Goal: Transaction & Acquisition: Purchase product/service

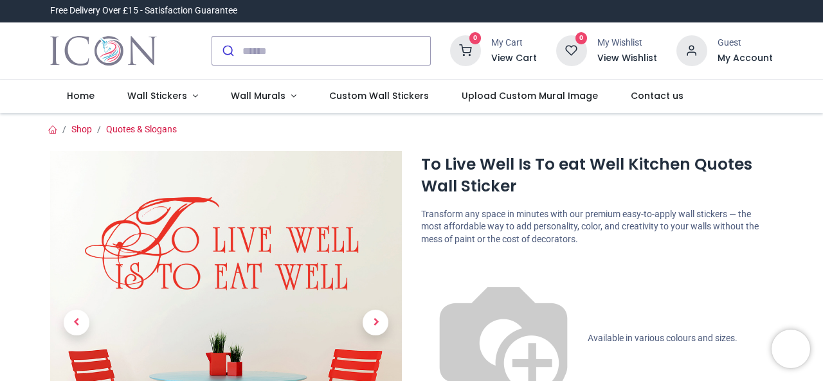
scroll to position [89, 0]
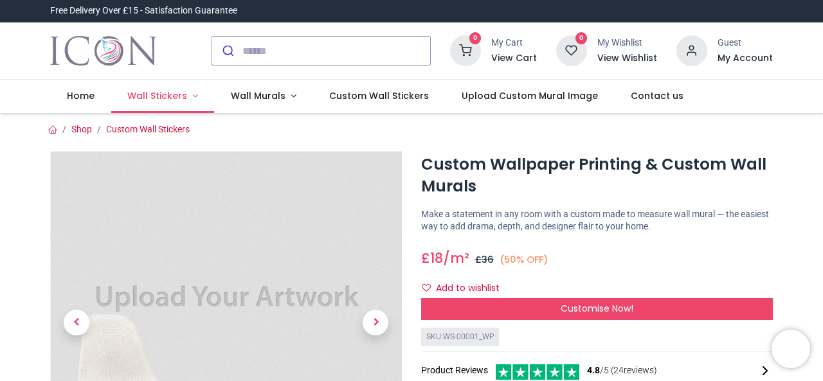
click at [170, 96] on span "Wall Stickers" at bounding box center [157, 95] width 60 height 13
